Goal: Obtain resource: Download file/media

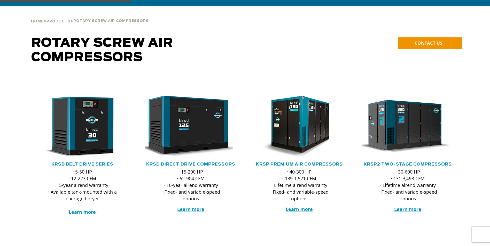
scroll to position [77, 0]
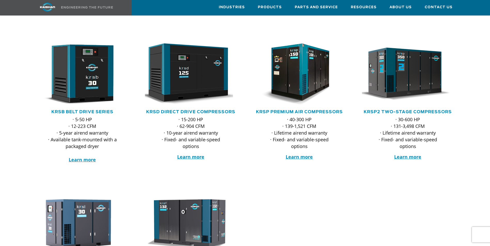
click at [26, 159] on div at bounding box center [245, 107] width 490 height 168
click at [29, 139] on div at bounding box center [82, 107] width 108 height 168
click at [29, 138] on div at bounding box center [82, 107] width 108 height 168
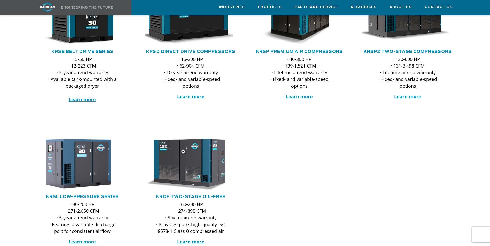
scroll to position [129, 0]
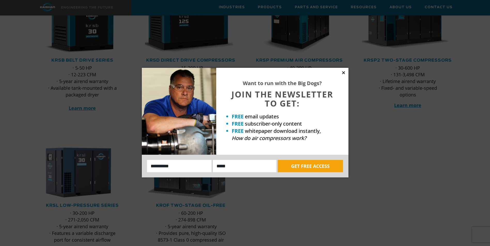
click at [343, 73] on icon at bounding box center [343, 72] width 3 height 3
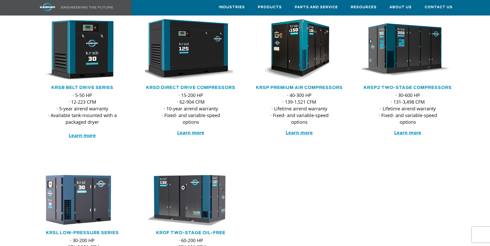
scroll to position [103, 0]
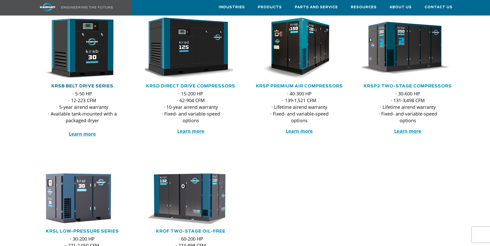
click at [80, 84] on link "KRSB Belt Drive Series" at bounding box center [82, 86] width 62 height 4
click at [305, 189] on div at bounding box center [245, 235] width 490 height 143
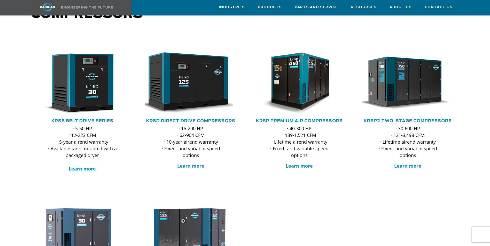
scroll to position [77, 0]
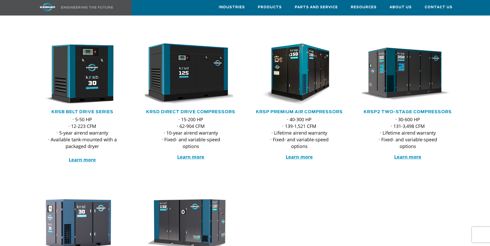
click at [193, 101] on div ".path{fill:none;stroke:#333;stroke-miterlimit:10;stroke-width:1.5px;}" at bounding box center [191, 76] width 98 height 66
click at [197, 110] on link "KRSD Direct Drive Compressors" at bounding box center [190, 112] width 89 height 4
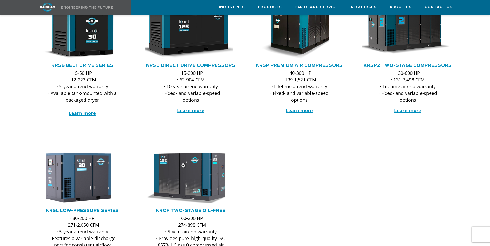
scroll to position [129, 0]
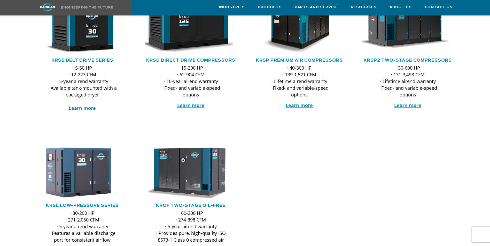
click at [273, 187] on div at bounding box center [245, 210] width 490 height 143
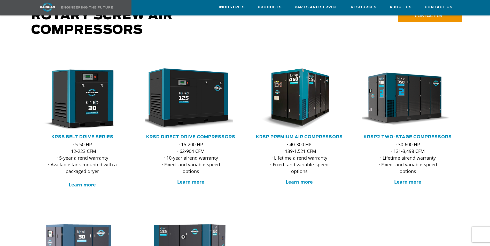
scroll to position [52, 0]
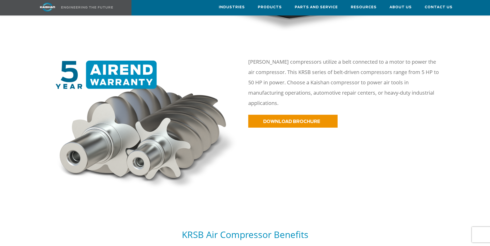
scroll to position [232, 0]
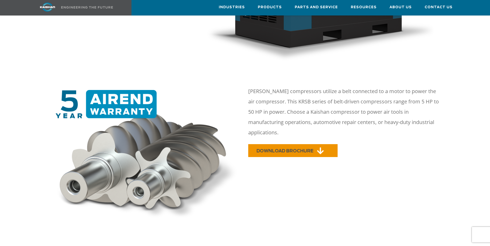
click at [281, 149] on span "DOWNLOAD BROCHURE" at bounding box center [284, 151] width 57 height 4
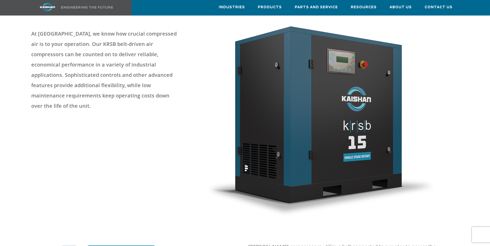
scroll to position [0, 0]
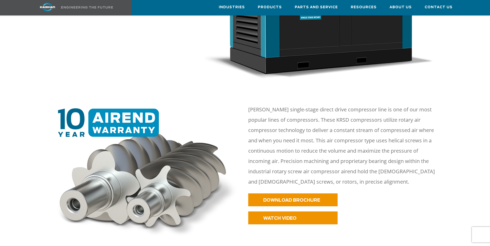
scroll to position [232, 0]
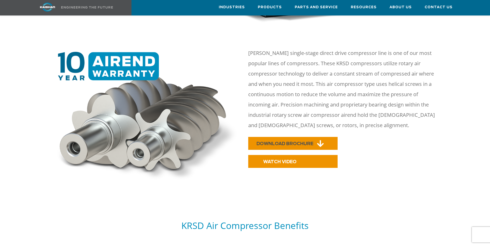
click at [270, 142] on span "DOWNLOAD BROCHURE" at bounding box center [284, 144] width 57 height 4
